Goal: Task Accomplishment & Management: Manage account settings

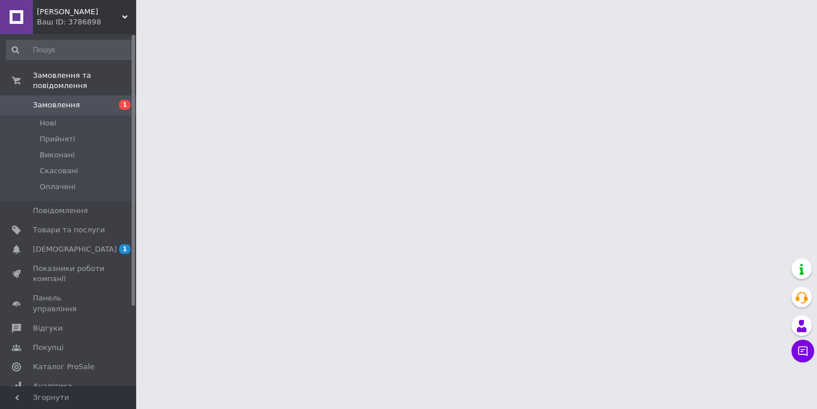
click at [82, 123] on li "Нові" at bounding box center [70, 123] width 140 height 16
click at [81, 245] on span "[DEMOGRAPHIC_DATA]" at bounding box center [69, 249] width 72 height 10
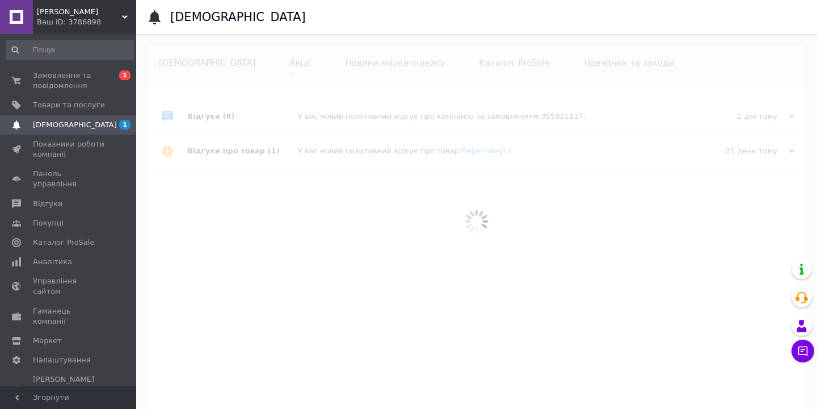
scroll to position [0, 73]
click at [78, 127] on span "[DEMOGRAPHIC_DATA]" at bounding box center [69, 125] width 72 height 10
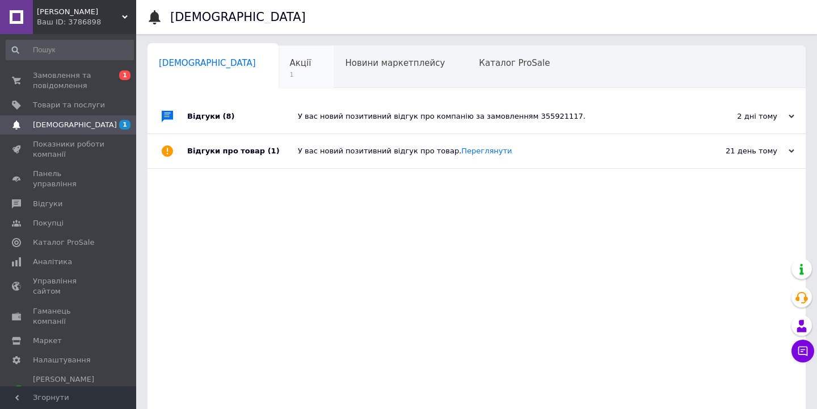
click at [279, 64] on div "Акції 1" at bounding box center [307, 67] width 56 height 43
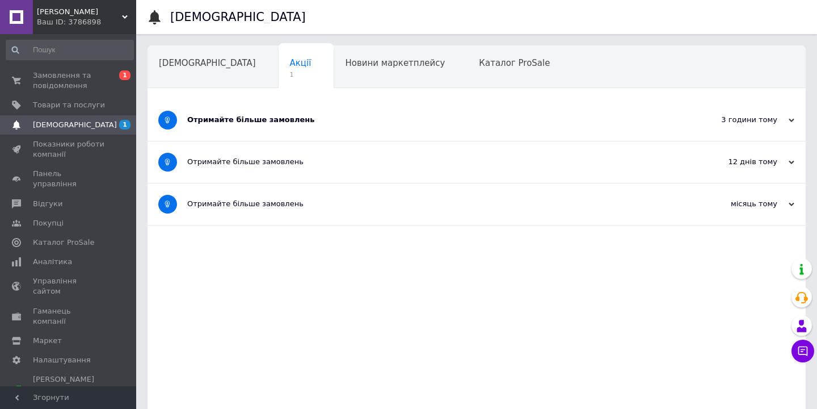
click at [237, 113] on div "Отримайте більше замовлень" at bounding box center [434, 119] width 494 height 41
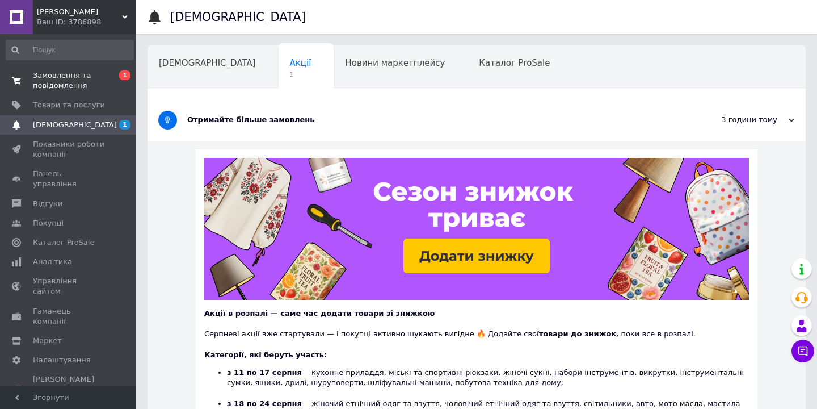
click at [82, 88] on span "Замовлення та повідомлення" at bounding box center [69, 80] width 72 height 20
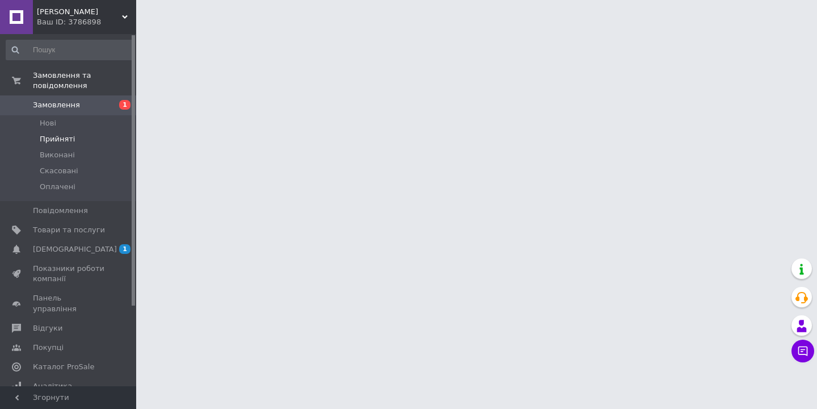
click at [112, 137] on li "Прийняті" at bounding box center [70, 139] width 140 height 16
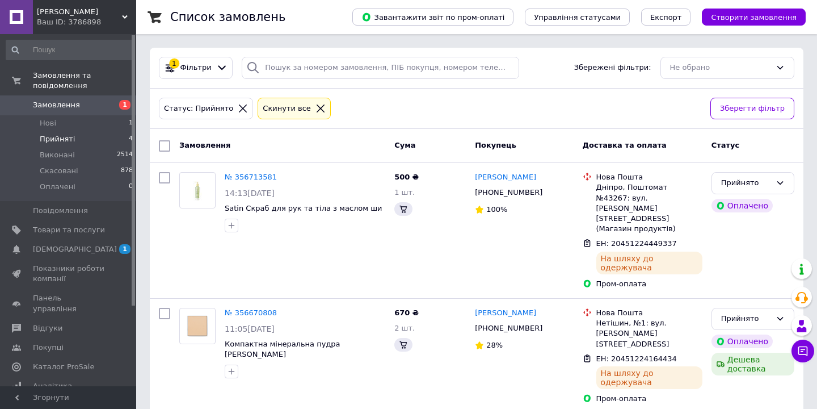
click at [112, 136] on li "Прийняті 4" at bounding box center [70, 139] width 140 height 16
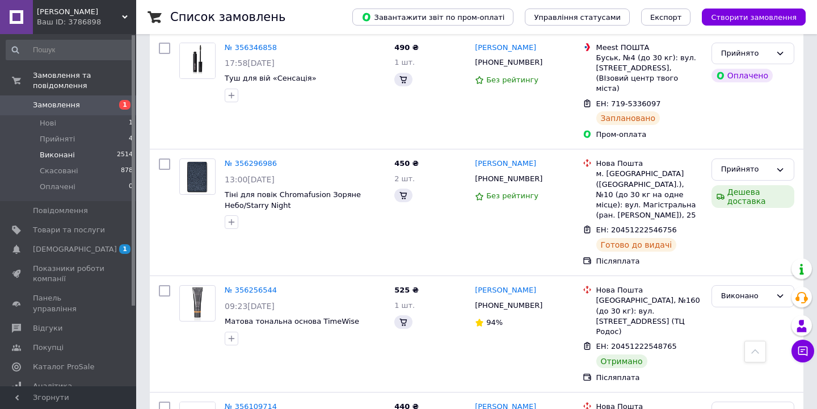
click at [70, 153] on span "Виконані" at bounding box center [57, 155] width 35 height 10
click at [74, 141] on li "Прийняті 4" at bounding box center [70, 139] width 140 height 16
click at [90, 242] on link "[DEMOGRAPHIC_DATA] 1" at bounding box center [70, 249] width 140 height 19
